Goal: Task Accomplishment & Management: Manage account settings

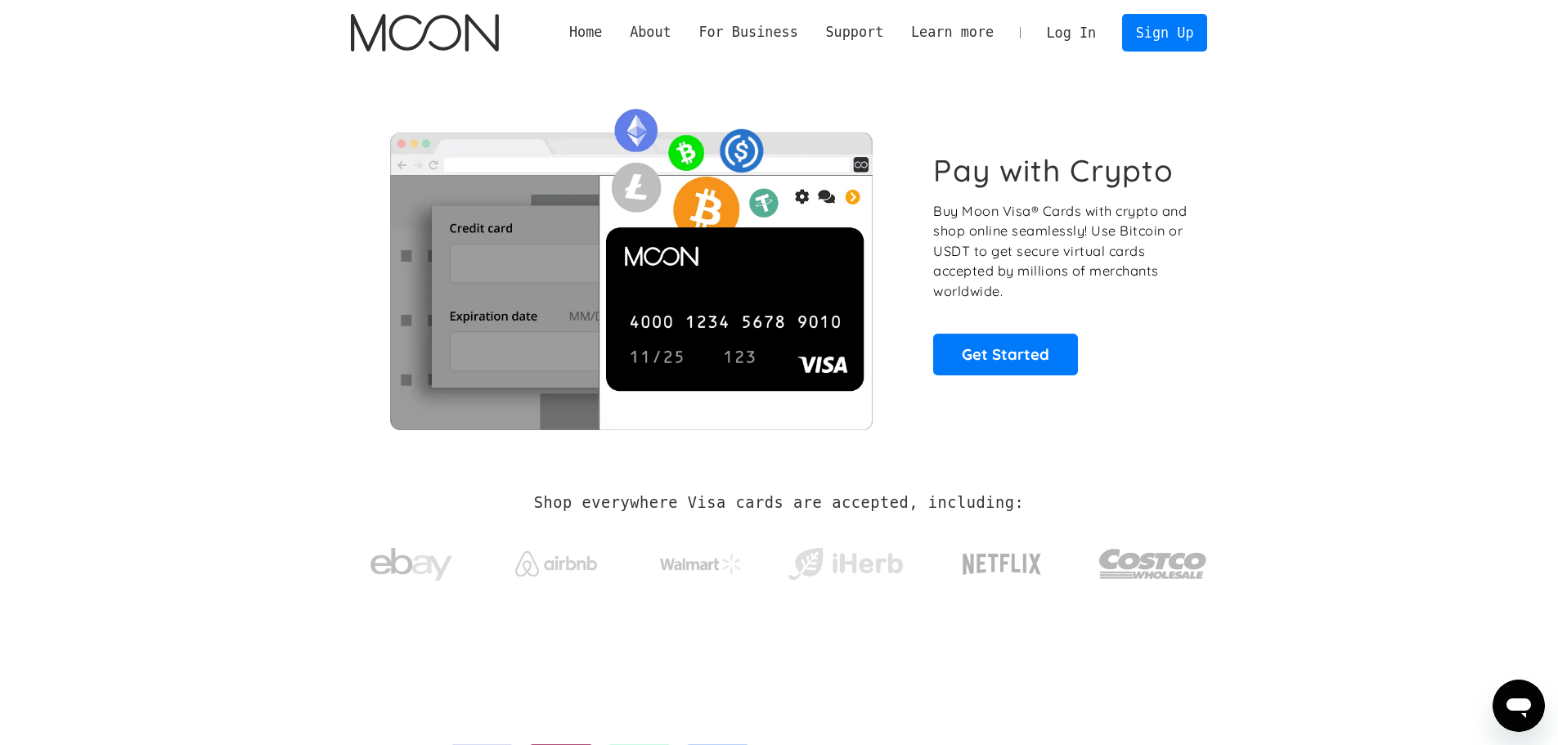
click at [1103, 16] on link "Log In" at bounding box center [1071, 33] width 77 height 36
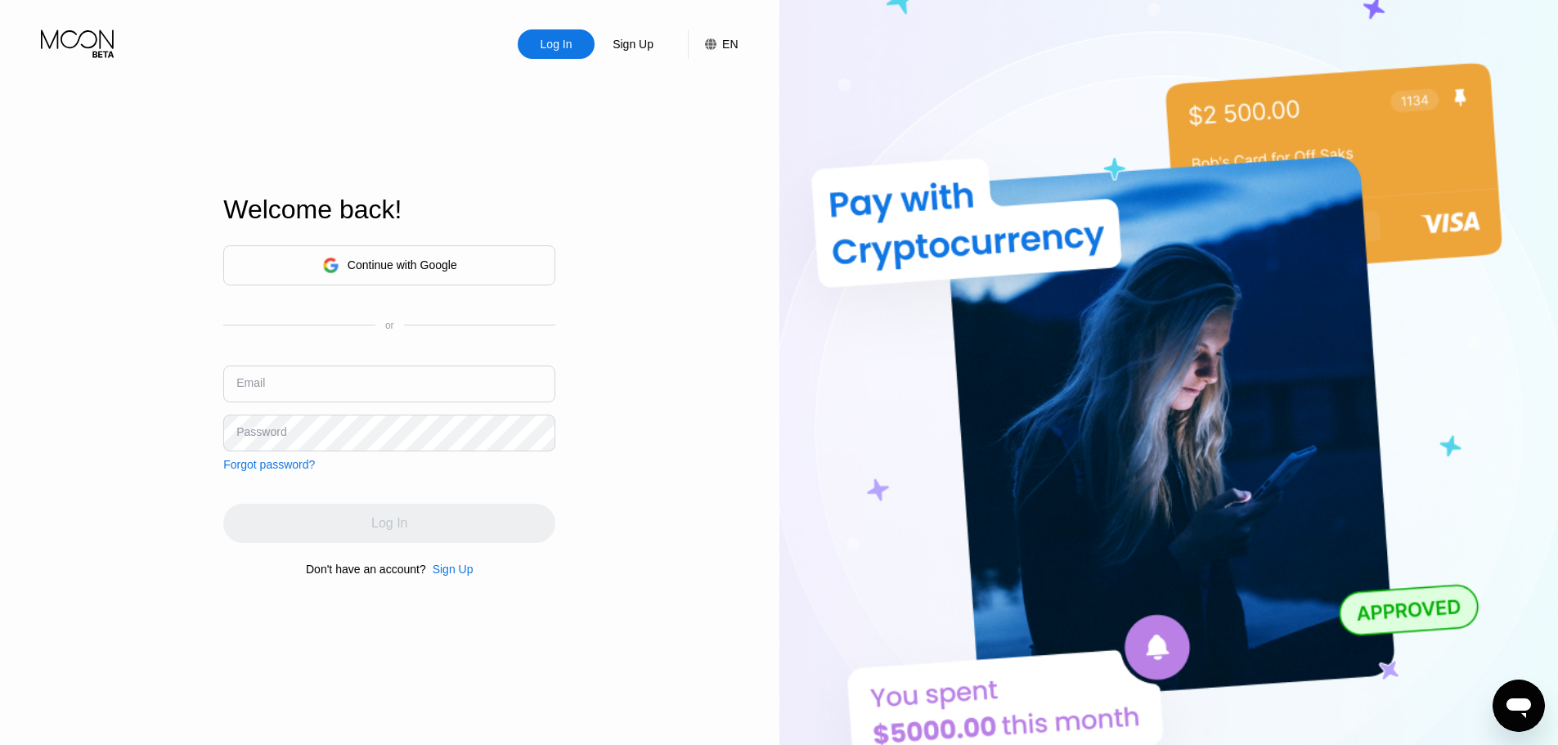
type input "[EMAIL_ADDRESS][DOMAIN_NAME]"
click at [171, 462] on div "Log In Sign Up EN Language English Save Welcome back! Continue with Google or E…" at bounding box center [389, 409] width 779 height 819
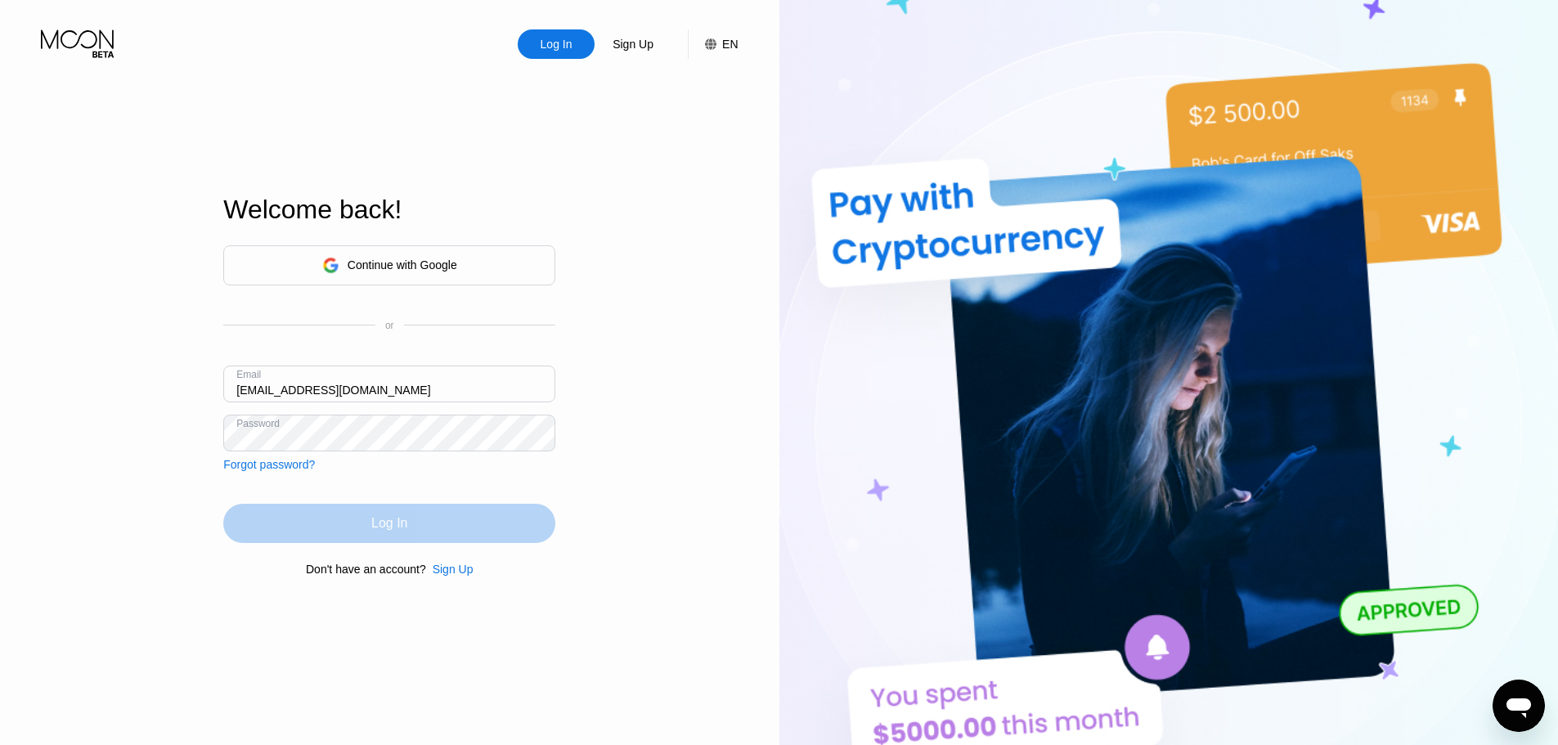
click at [379, 531] on div "Log In" at bounding box center [389, 523] width 36 height 16
